Goal: Task Accomplishment & Management: Use online tool/utility

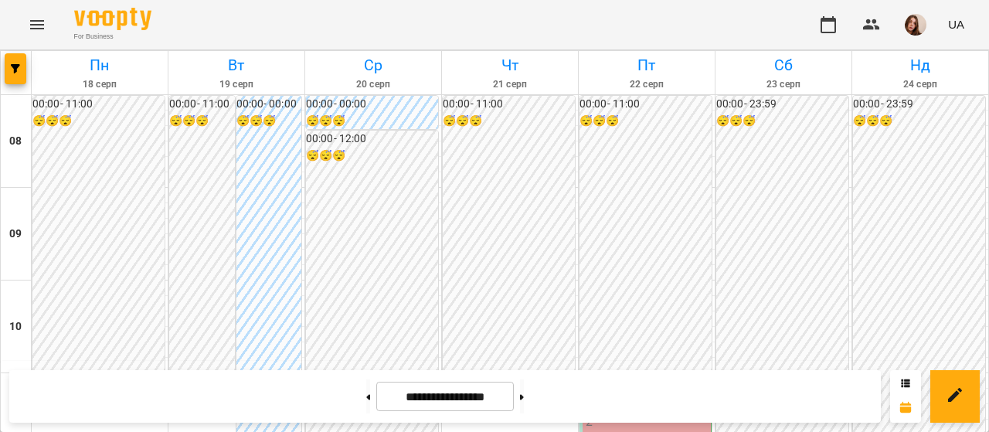
scroll to position [763, 0]
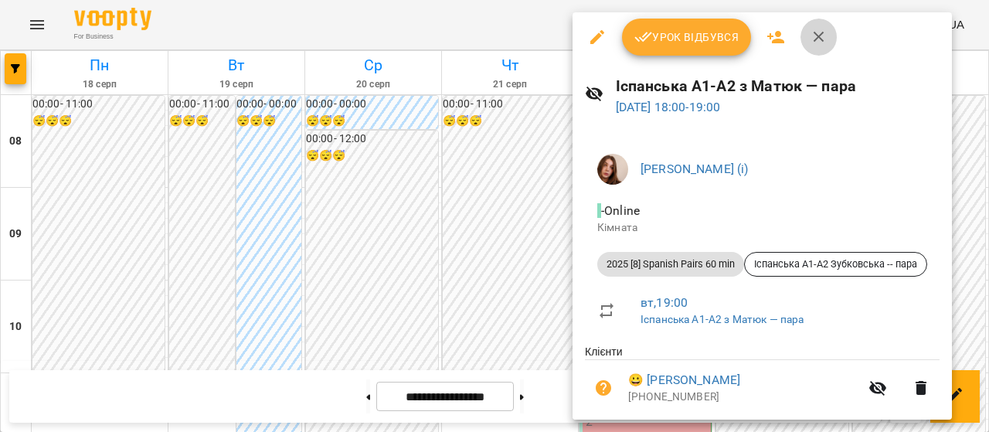
click at [823, 43] on icon "button" at bounding box center [819, 37] width 19 height 19
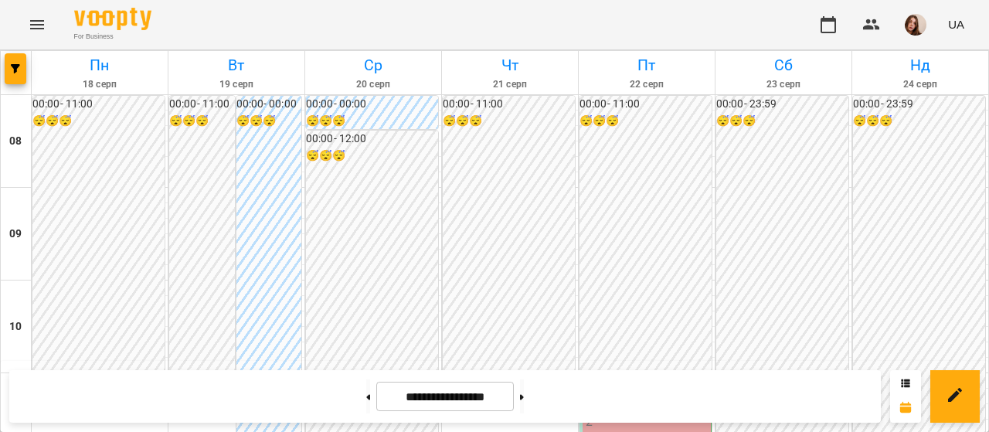
scroll to position [179, 0]
click at [919, 28] on img "button" at bounding box center [916, 25] width 22 height 22
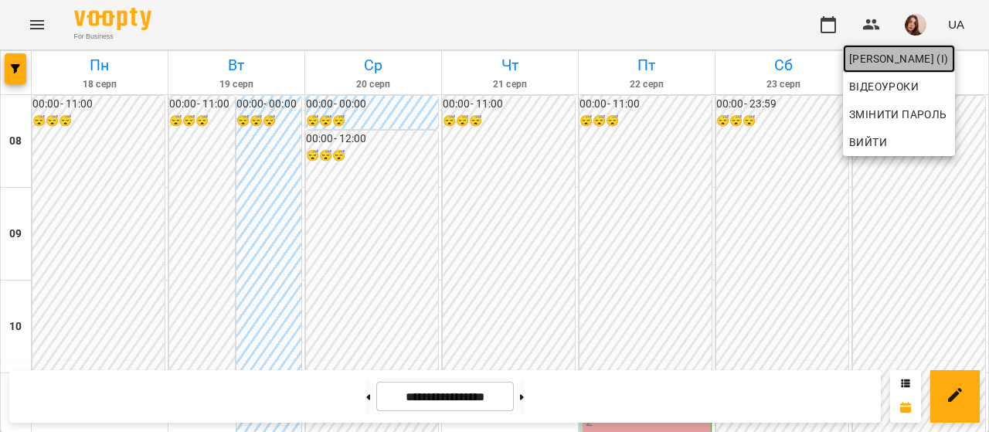
click at [916, 59] on span "[PERSON_NAME] (і)" at bounding box center [899, 58] width 100 height 19
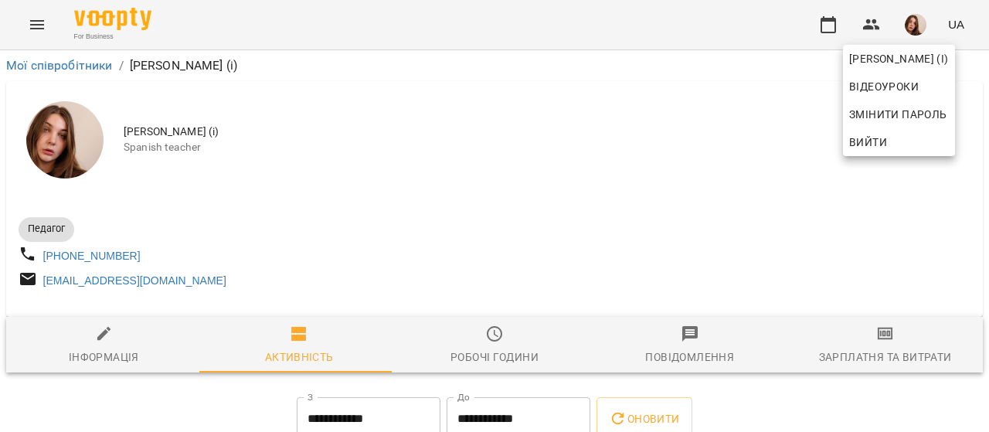
click at [866, 341] on div at bounding box center [494, 216] width 989 height 432
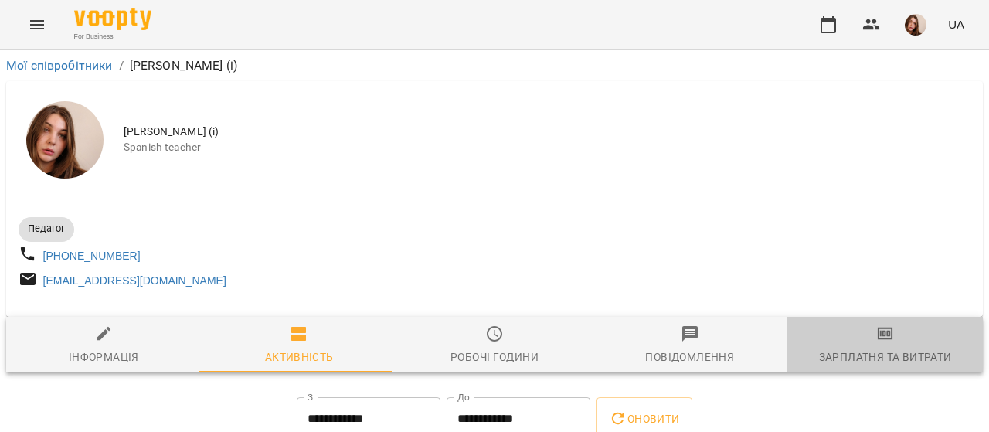
click at [882, 351] on span "Зарплатня та Витрати" at bounding box center [884, 345] width 177 height 42
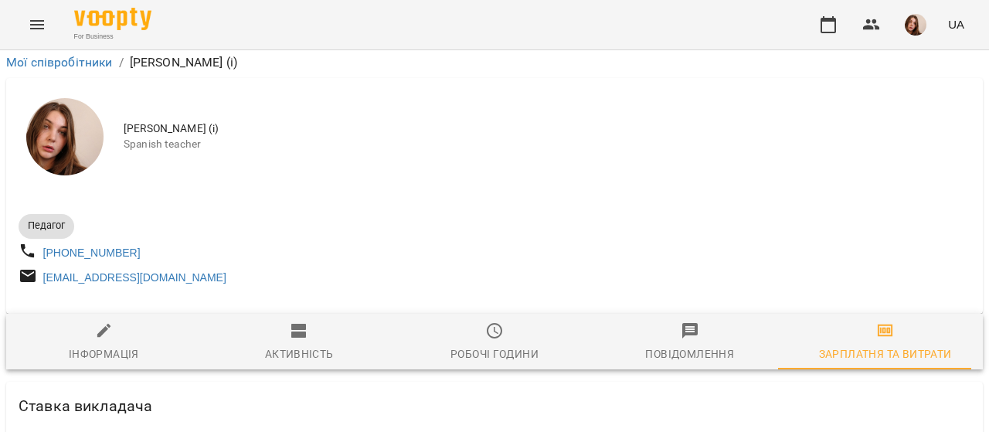
scroll to position [4128, 0]
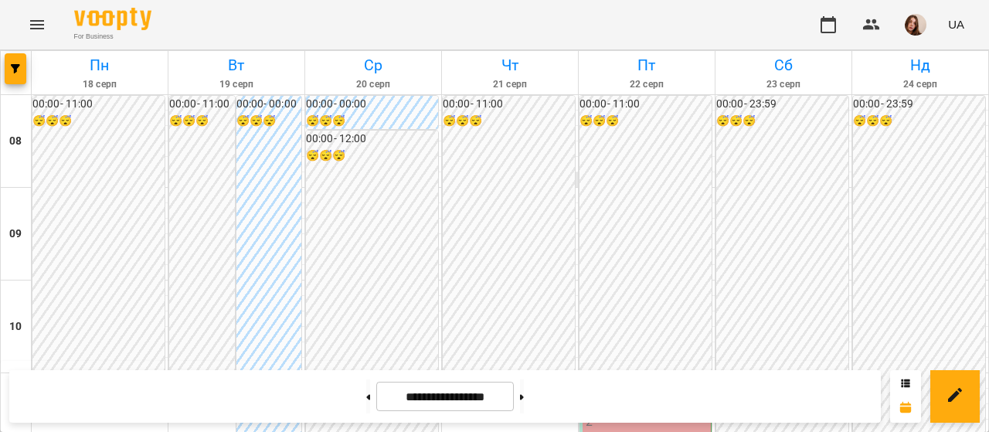
scroll to position [887, 0]
click at [524, 390] on button at bounding box center [522, 396] width 4 height 34
type input "**********"
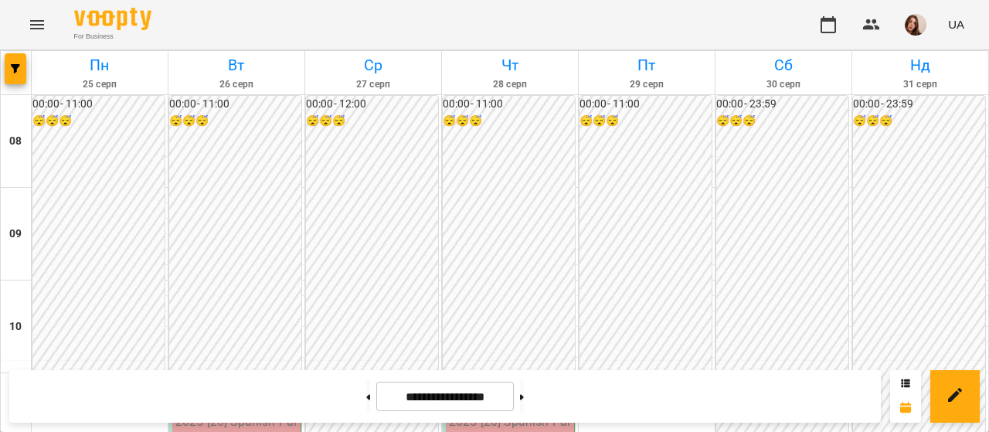
scroll to position [99, 0]
